Goal: Information Seeking & Learning: Find specific fact

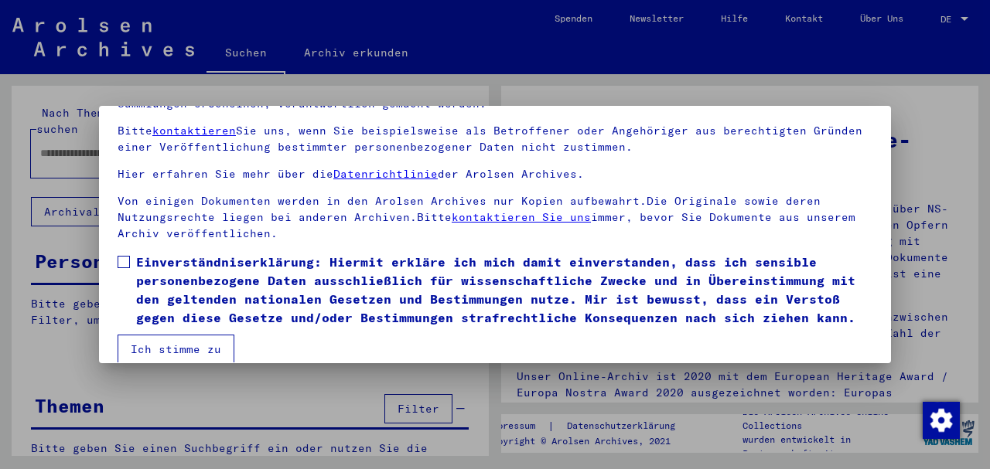
scroll to position [124, 0]
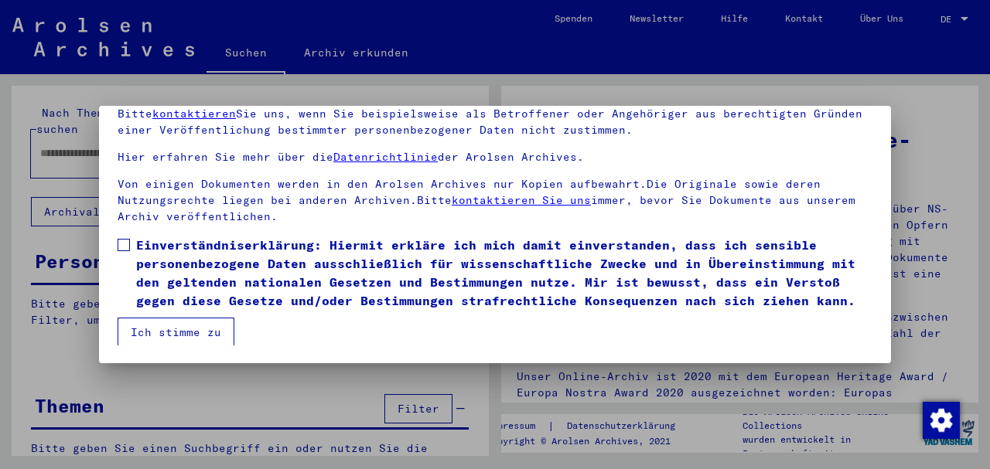
drag, startPoint x: 124, startPoint y: 244, endPoint x: 128, endPoint y: 261, distance: 17.6
click at [124, 244] on span at bounding box center [124, 245] width 12 height 12
click at [161, 333] on button "Ich stimme zu" at bounding box center [176, 332] width 117 height 29
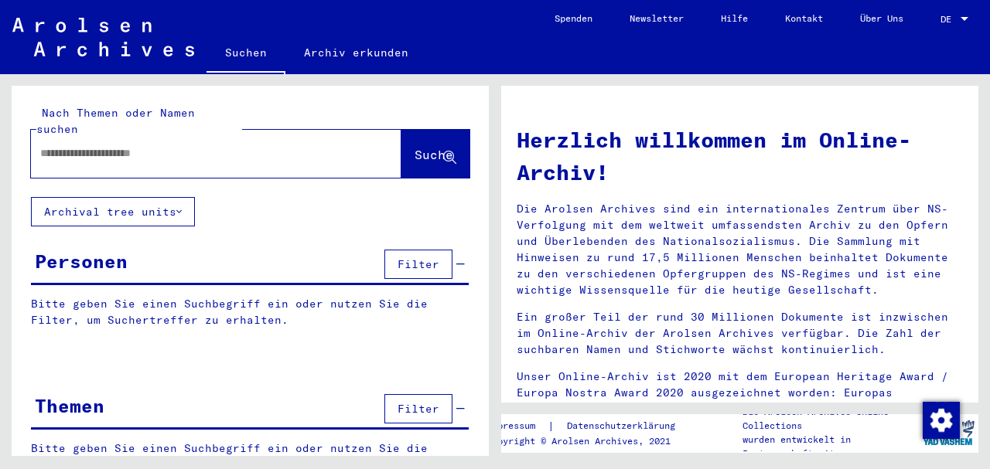
click at [148, 145] on input "text" at bounding box center [197, 153] width 315 height 16
type input "**********"
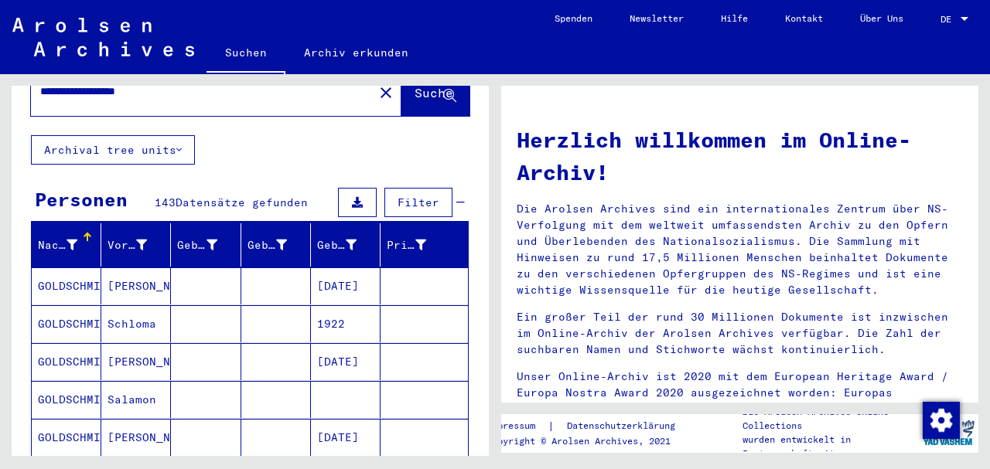
scroll to position [51, 0]
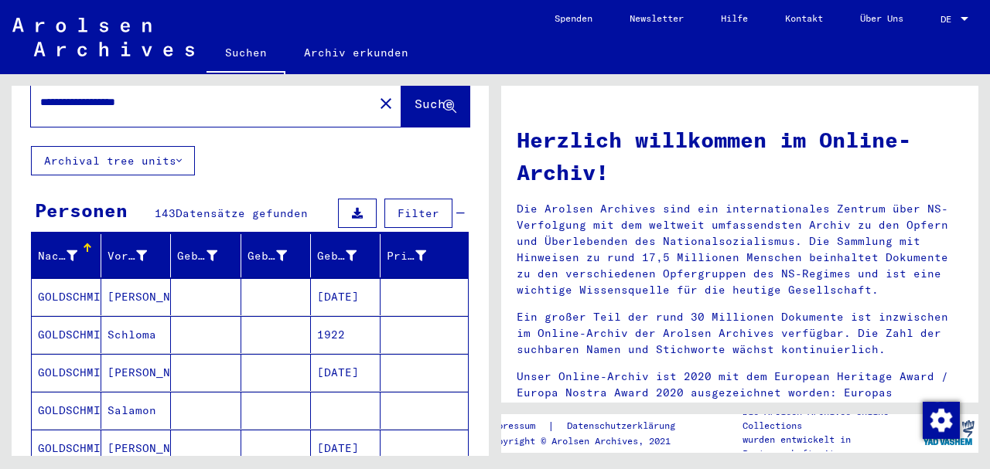
click at [413, 206] on span "Filter" at bounding box center [419, 213] width 42 height 14
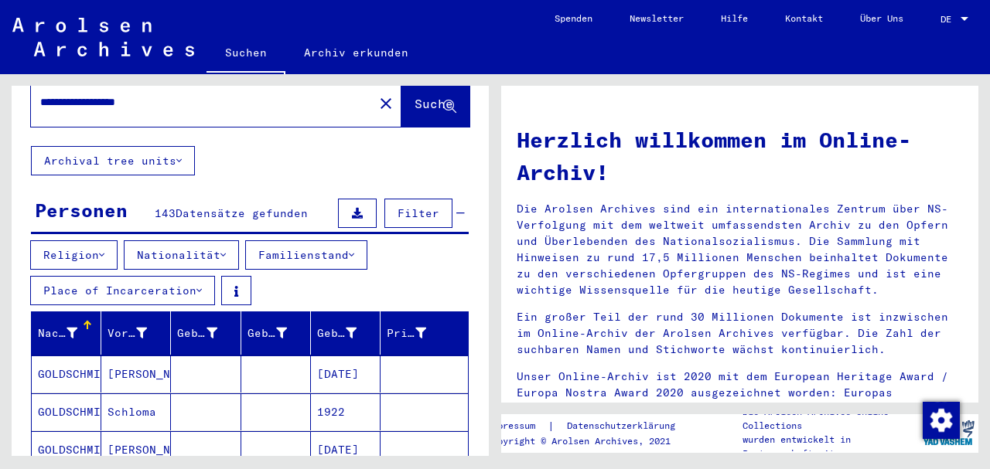
click at [102, 241] on button "Religion" at bounding box center [73, 255] width 87 height 29
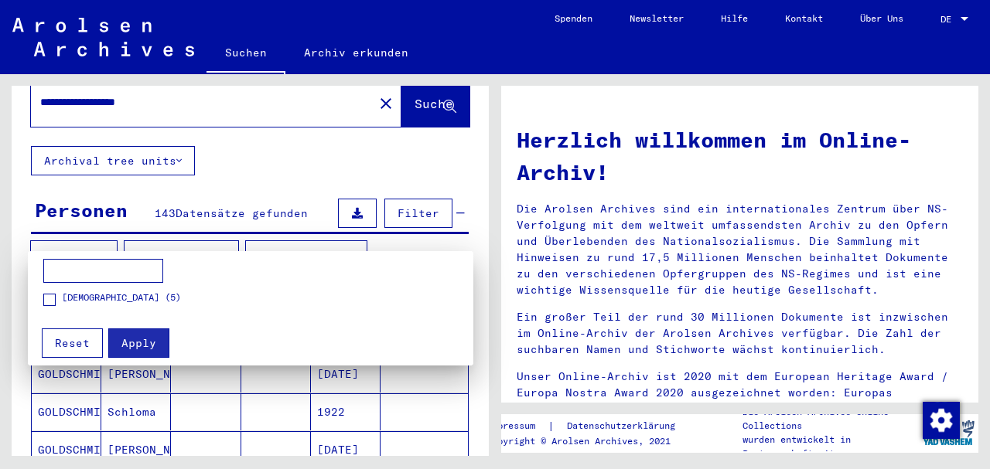
click at [102, 235] on div at bounding box center [495, 234] width 990 height 469
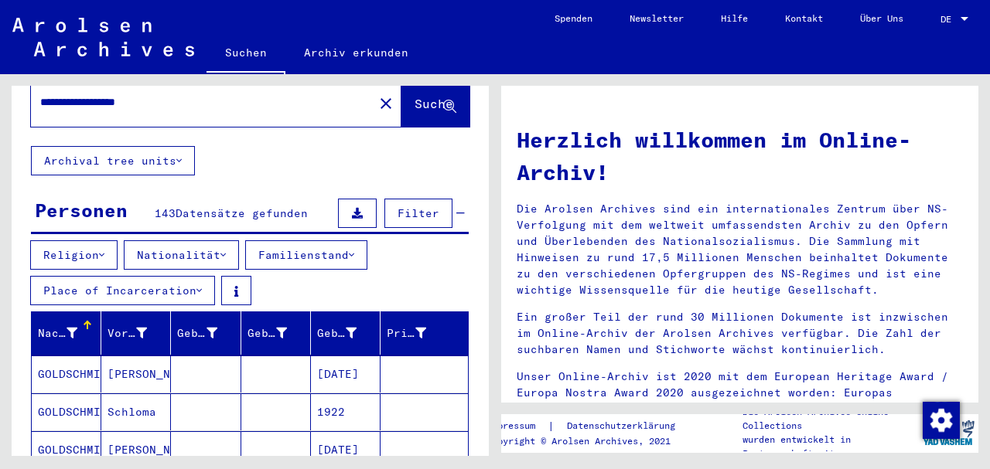
click at [314, 241] on button "Familienstand" at bounding box center [306, 255] width 122 height 29
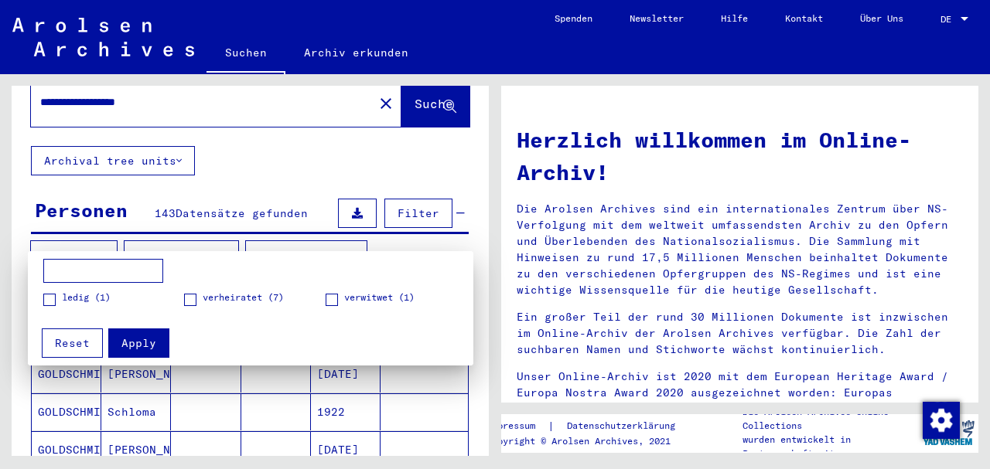
click at [314, 239] on div at bounding box center [495, 234] width 990 height 469
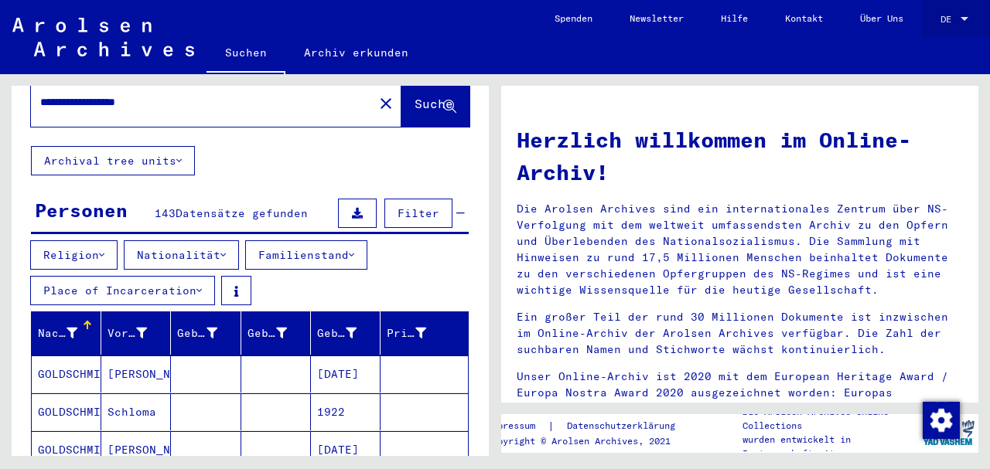
click at [940, 17] on link "DE DE" at bounding box center [956, 18] width 68 height 37
click at [957, 19] on span "DE" at bounding box center [948, 19] width 17 height 11
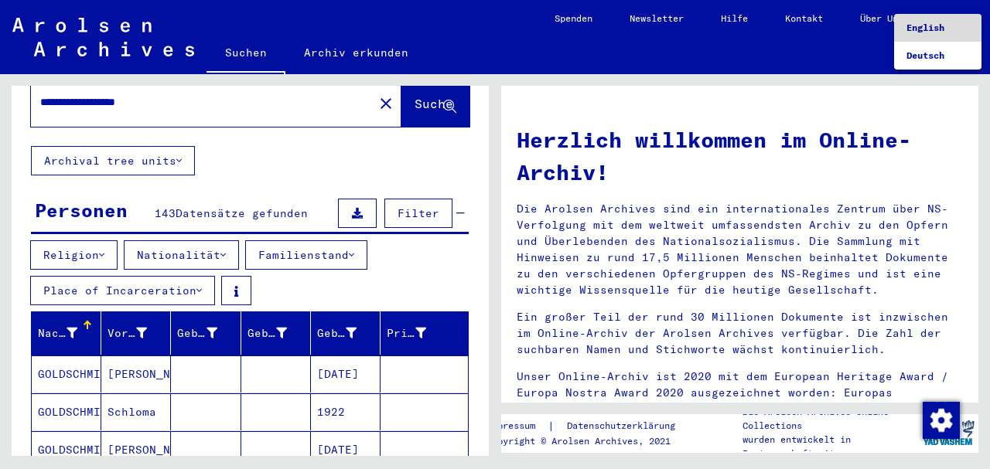
click at [947, 31] on span "English" at bounding box center [937, 28] width 63 height 28
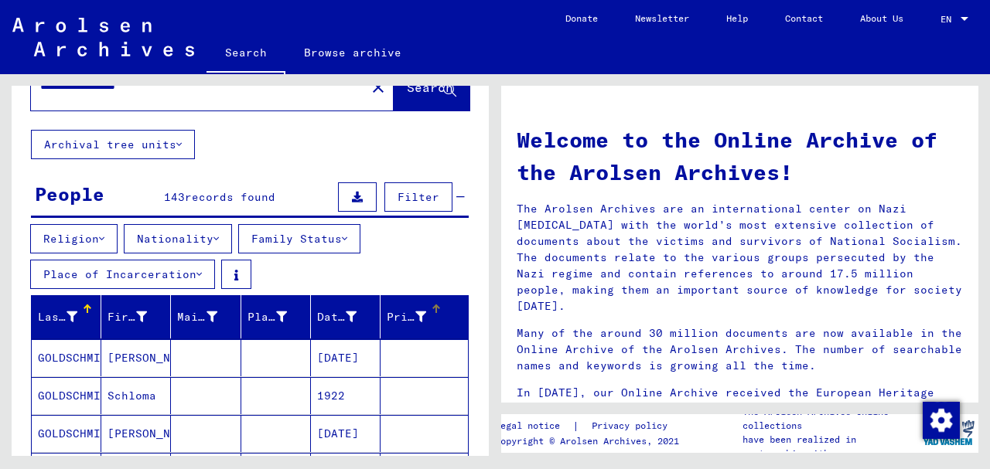
click at [394, 316] on div "Prisoner #" at bounding box center [406, 317] width 39 height 16
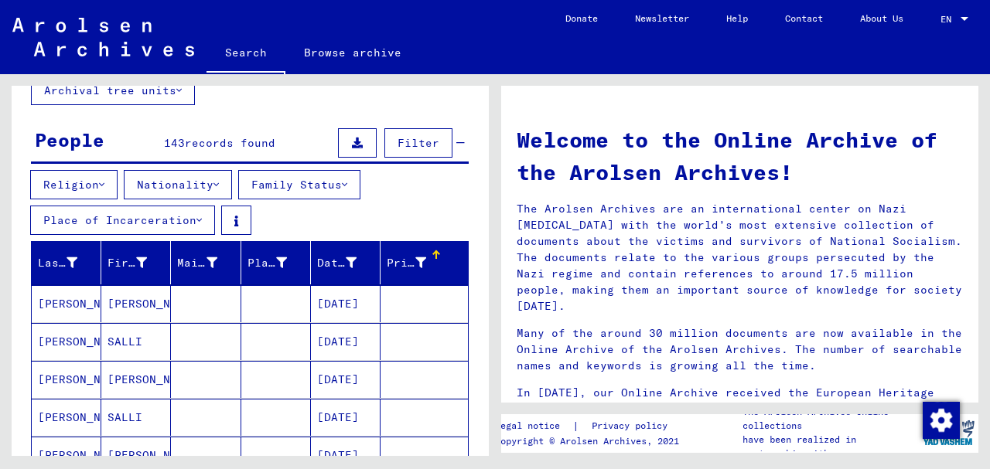
scroll to position [258, 0]
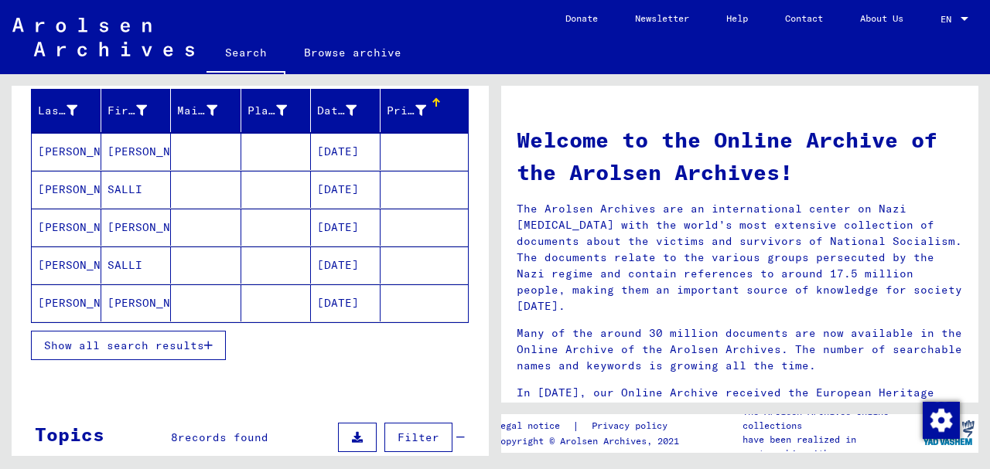
click at [87, 342] on span "Show all search results" at bounding box center [124, 346] width 160 height 14
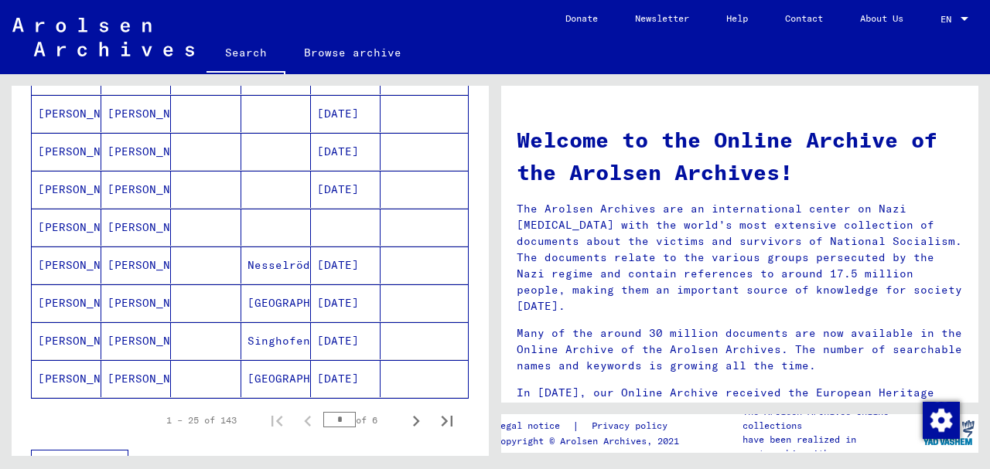
scroll to position [979, 0]
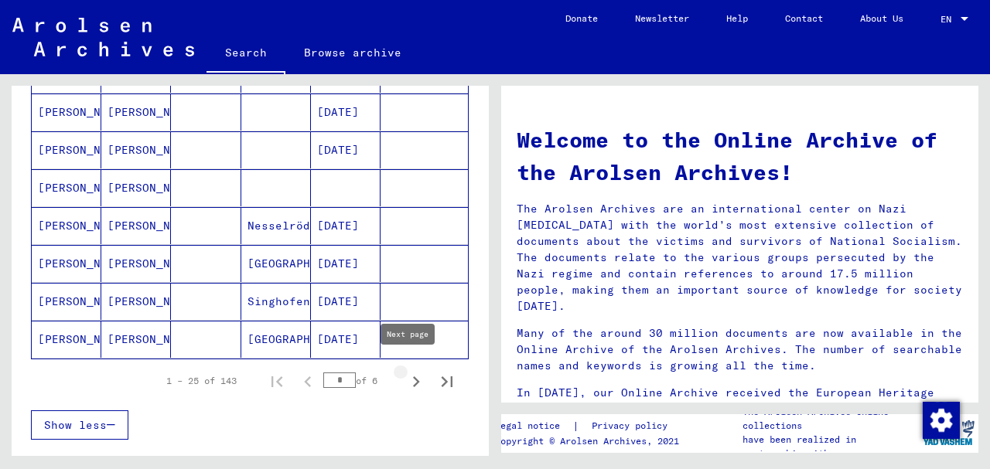
click at [405, 377] on icon "Next page" at bounding box center [416, 382] width 22 height 22
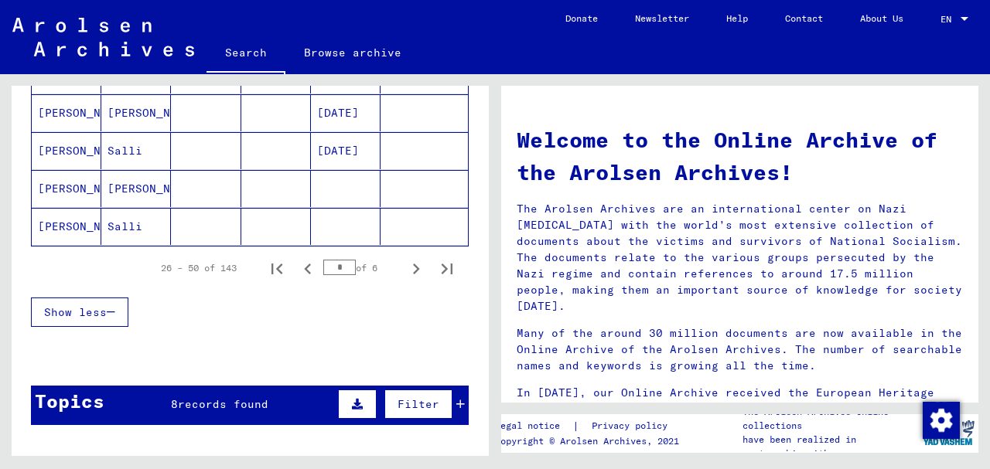
scroll to position [1134, 0]
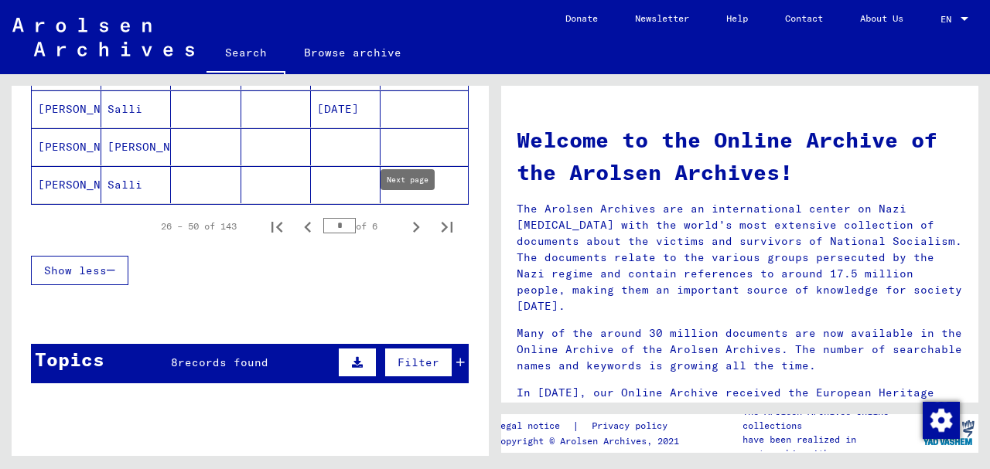
click at [408, 217] on icon "Next page" at bounding box center [416, 228] width 22 height 22
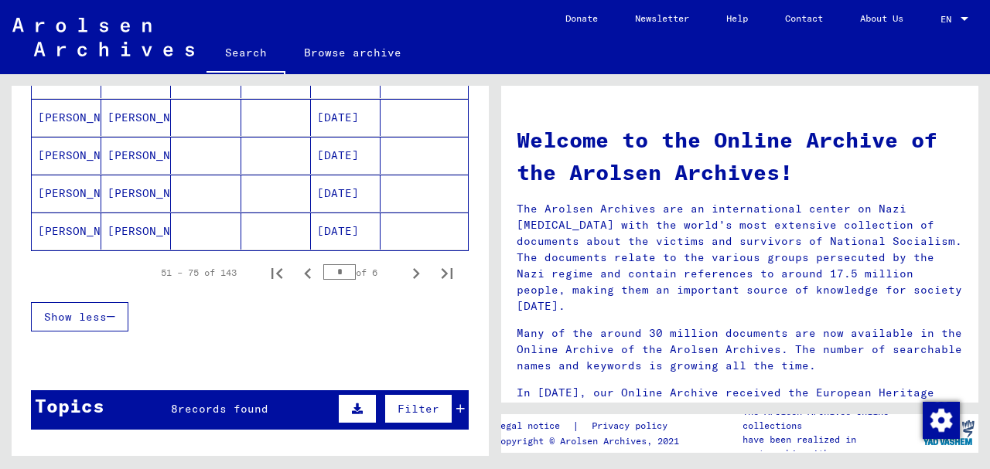
scroll to position [1083, 0]
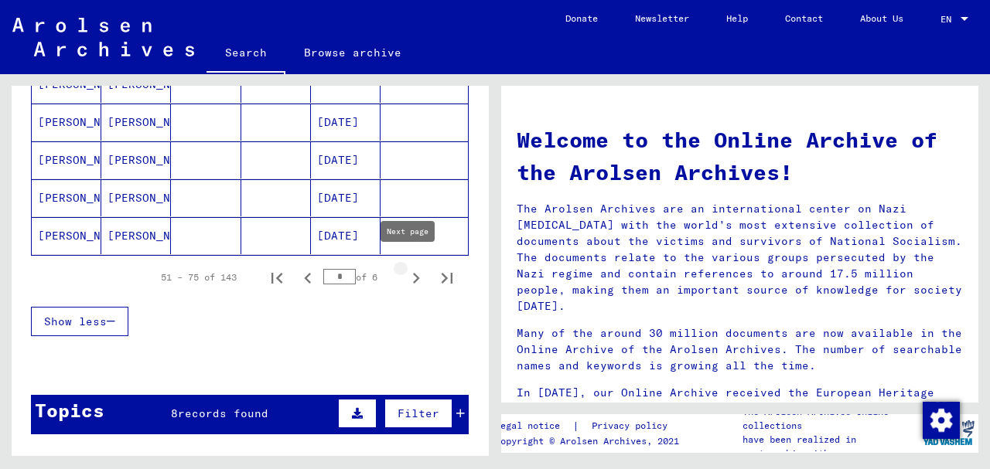
click at [405, 272] on icon "Next page" at bounding box center [416, 279] width 22 height 22
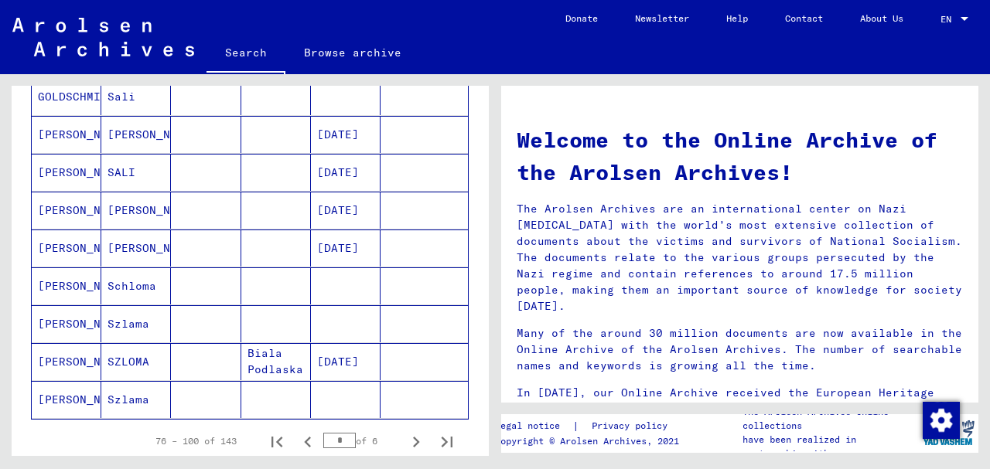
scroll to position [1031, 0]
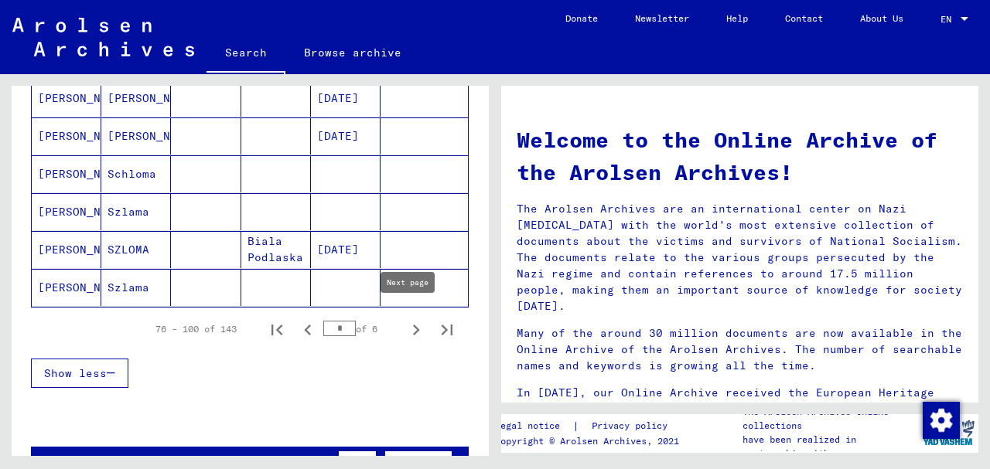
click at [406, 323] on icon "Next page" at bounding box center [416, 330] width 22 height 22
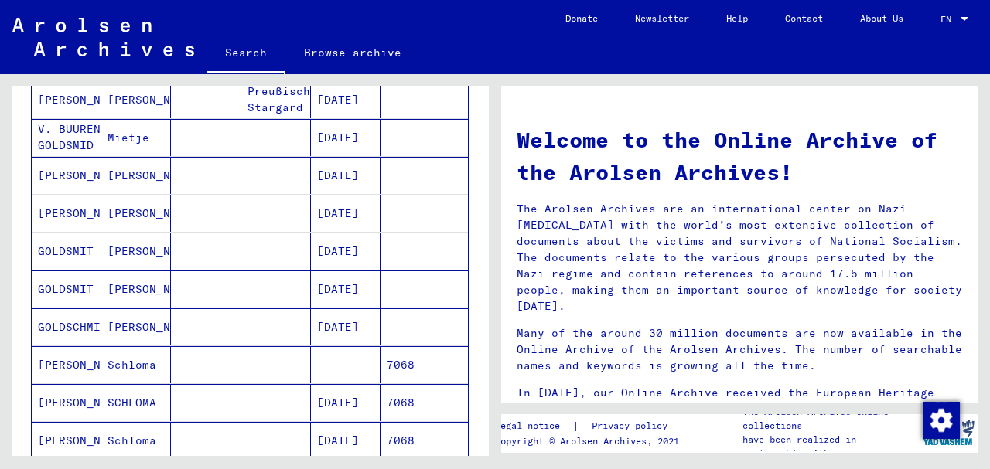
scroll to position [824, 0]
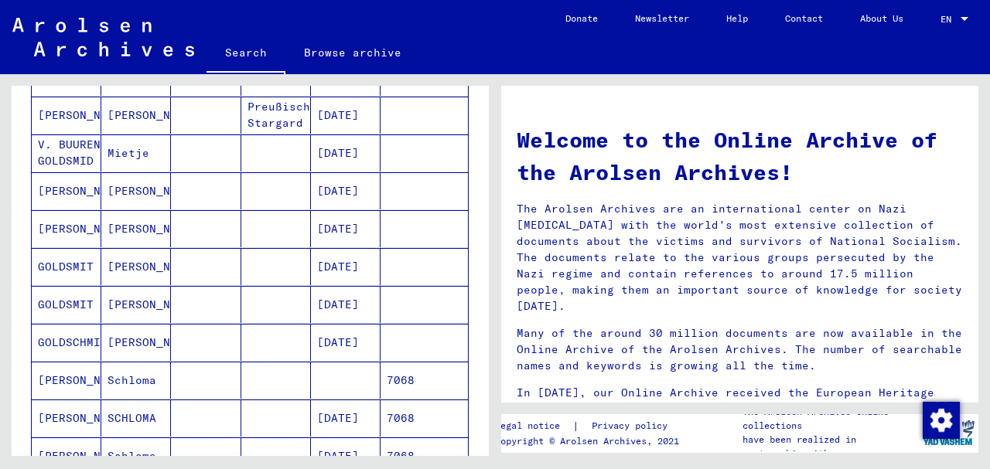
click at [68, 215] on mat-cell "[PERSON_NAME]" at bounding box center [67, 228] width 70 height 37
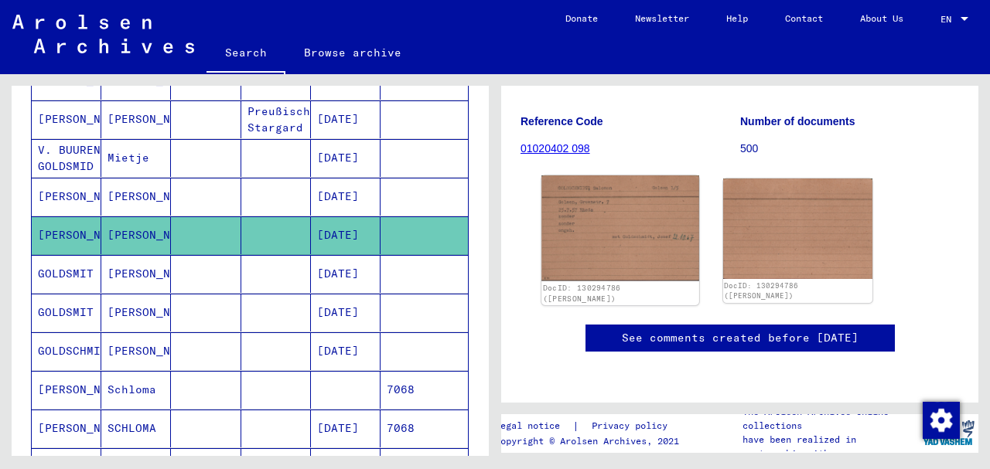
scroll to position [155, 0]
click at [614, 231] on img at bounding box center [619, 229] width 157 height 106
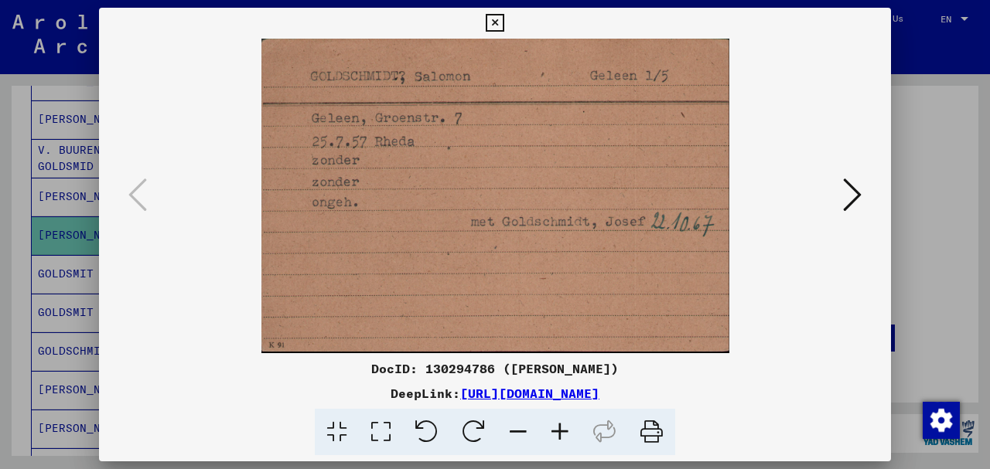
click at [847, 196] on icon at bounding box center [852, 194] width 19 height 37
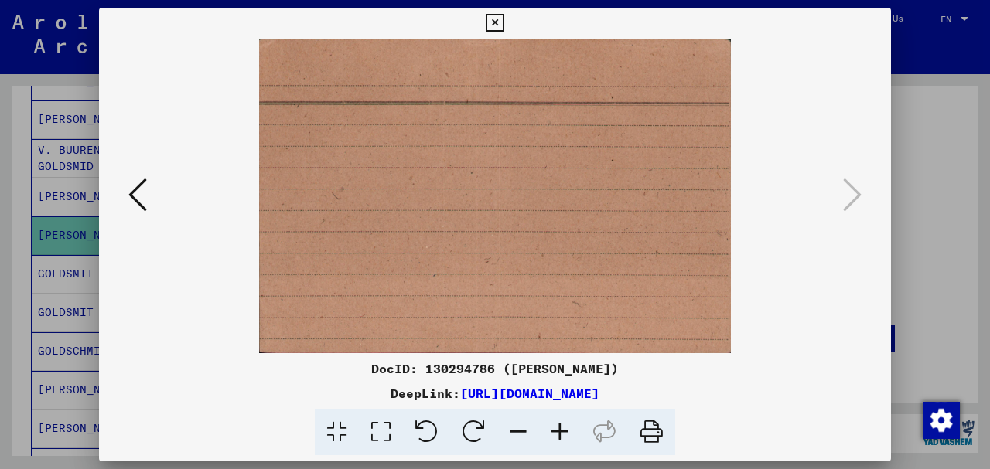
click at [130, 193] on icon at bounding box center [137, 194] width 19 height 37
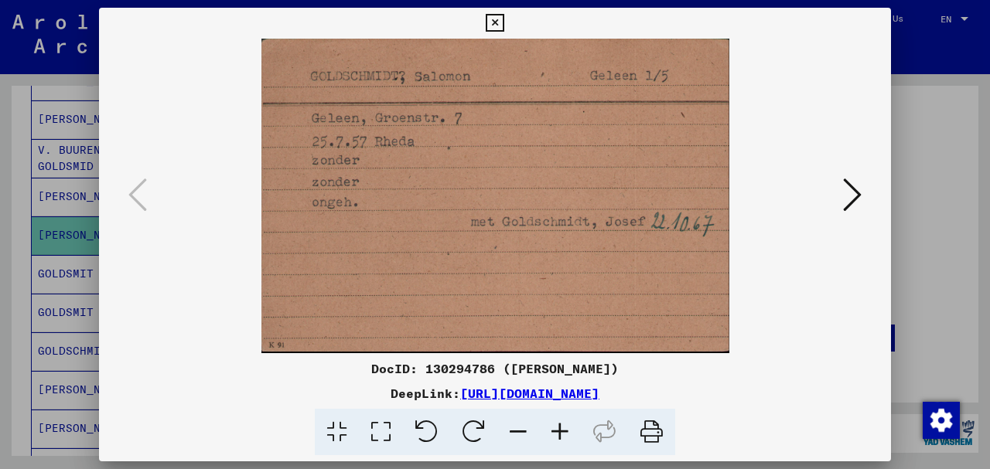
click at [951, 184] on div at bounding box center [495, 234] width 990 height 469
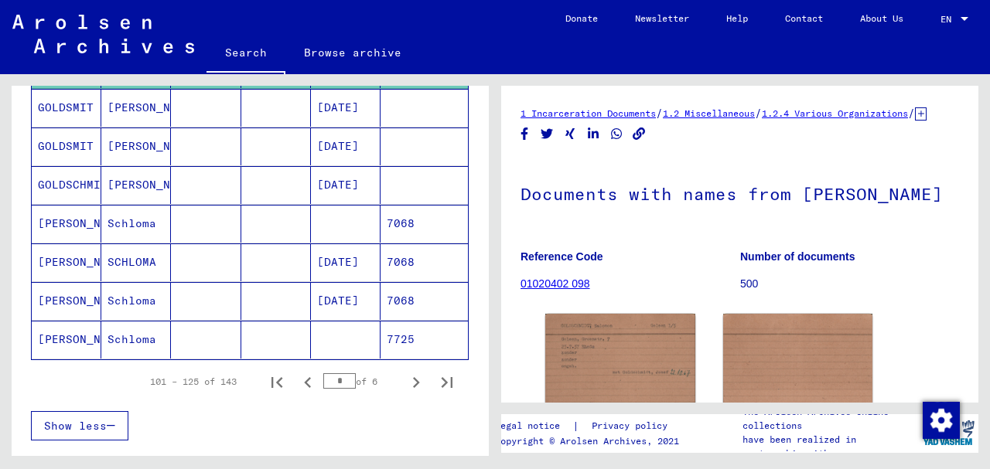
scroll to position [986, 0]
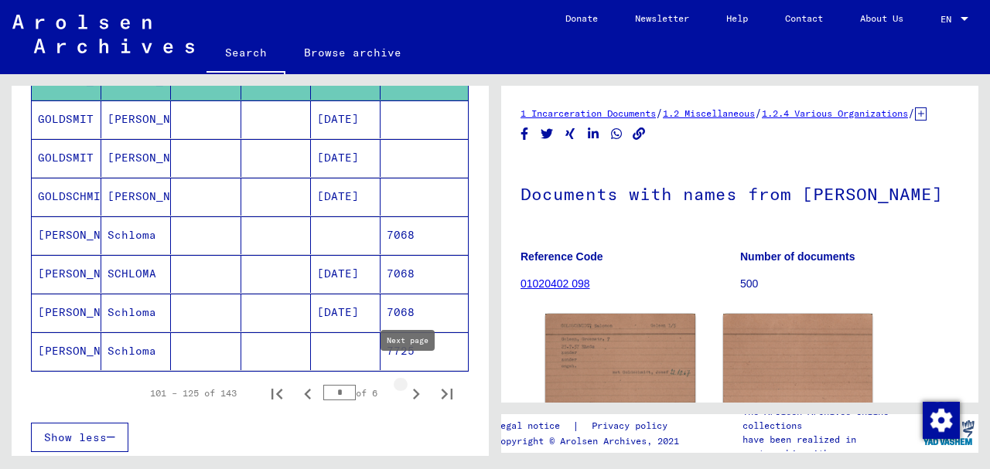
click at [415, 384] on icon "Next page" at bounding box center [416, 395] width 22 height 22
type input "*"
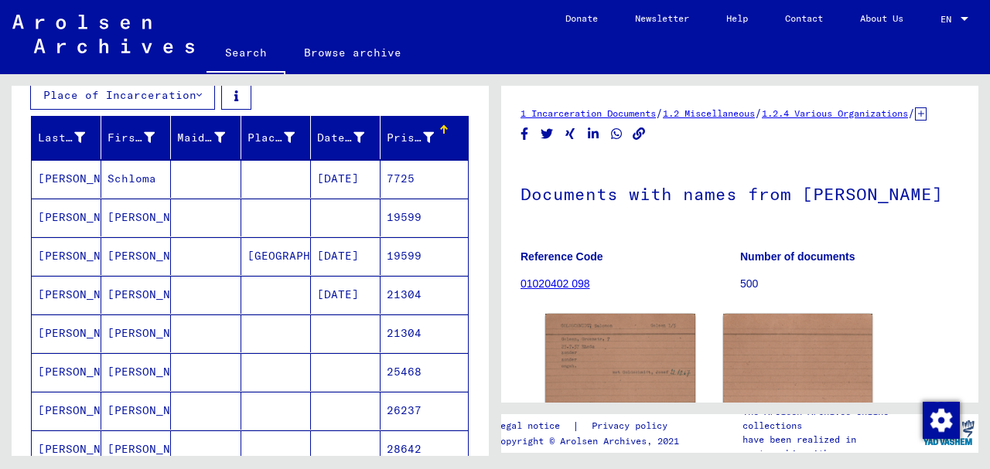
scroll to position [213, 0]
